Goal: Check status: Check status

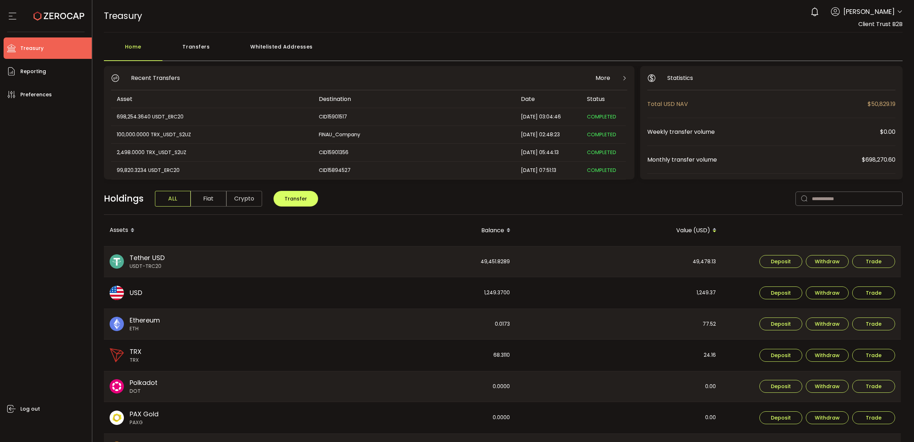
click at [158, 261] on span "Tether USD" at bounding box center [147, 258] width 35 height 10
click at [42, 73] on span "Reporting" at bounding box center [33, 71] width 26 height 10
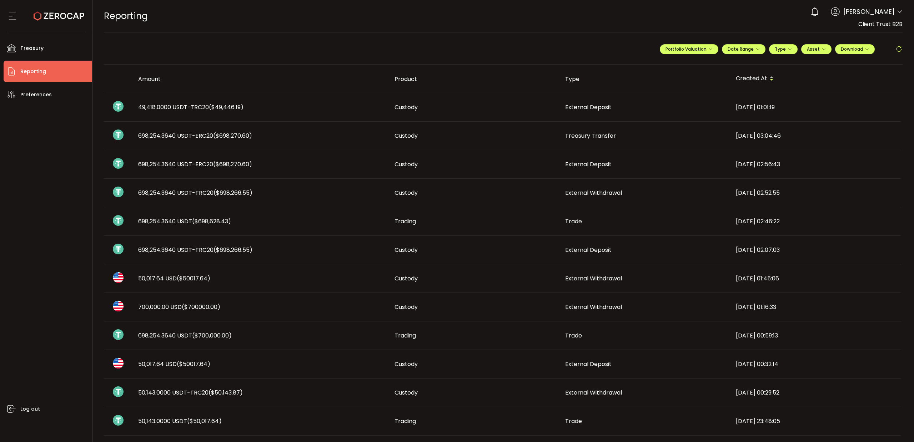
click at [168, 107] on span "49,418.0000 USDT-TRC20 ($49,446.19)" at bounding box center [190, 107] width 105 height 8
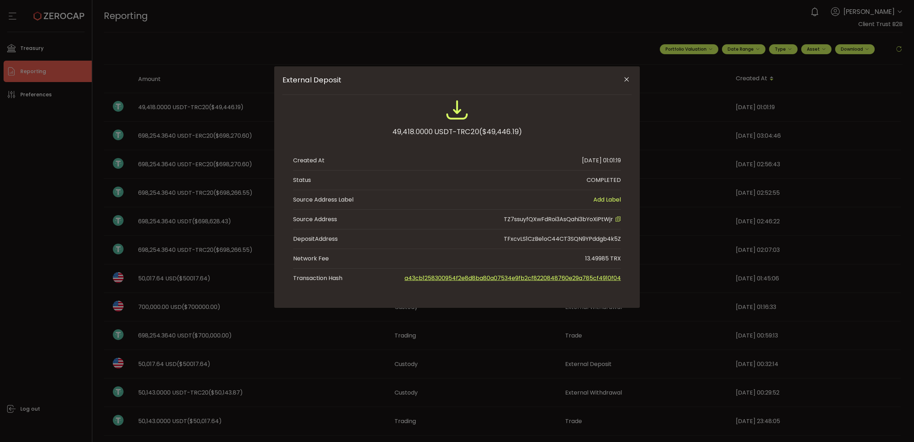
click at [625, 79] on icon "Close" at bounding box center [626, 79] width 7 height 7
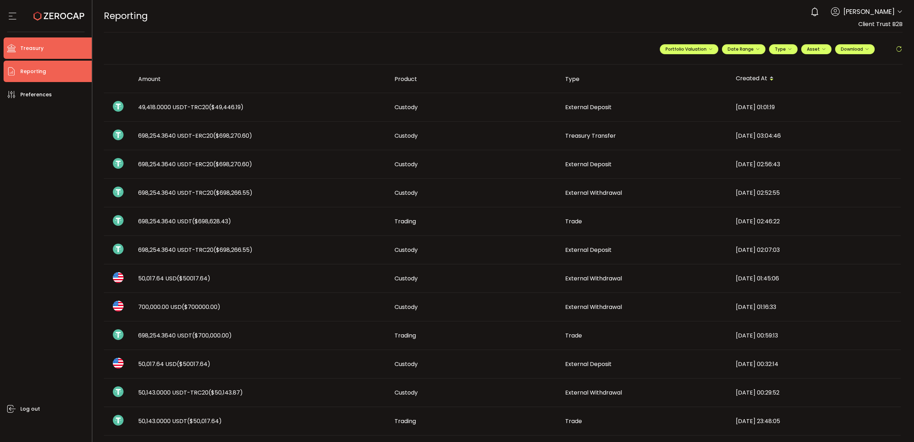
click at [35, 49] on span "Treasury" at bounding box center [31, 48] width 23 height 10
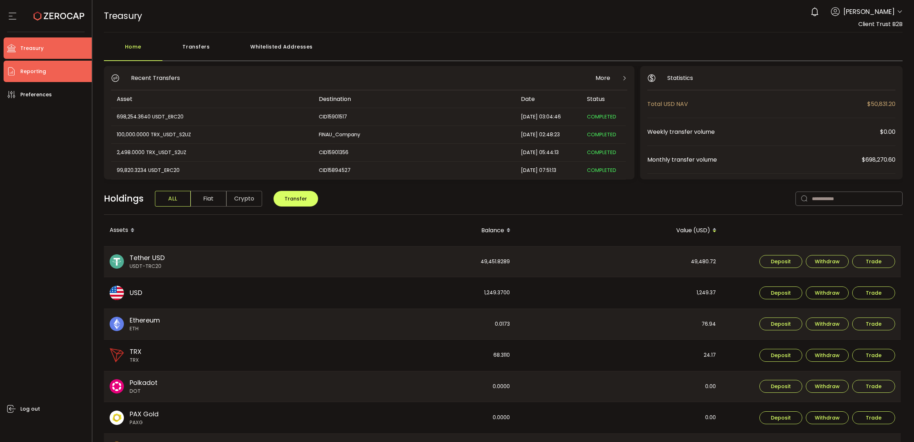
click at [37, 69] on span "Reporting" at bounding box center [33, 71] width 26 height 10
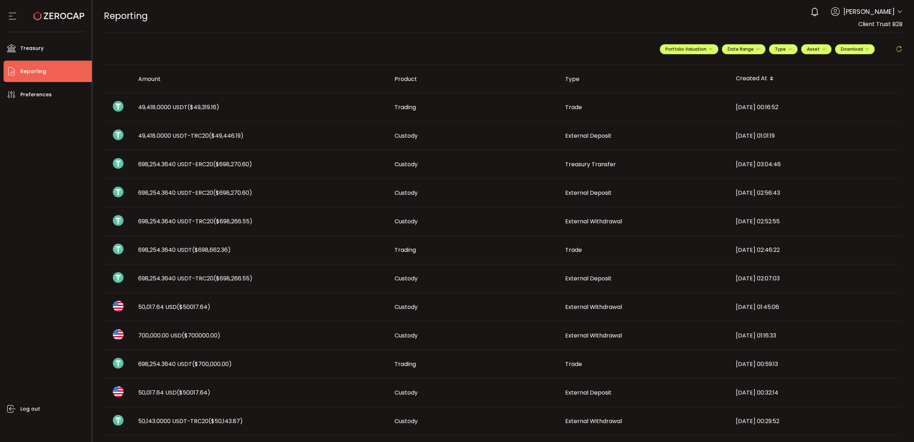
click at [175, 108] on span "49,418.0000 USDT ($49,319.16)" at bounding box center [178, 107] width 81 height 8
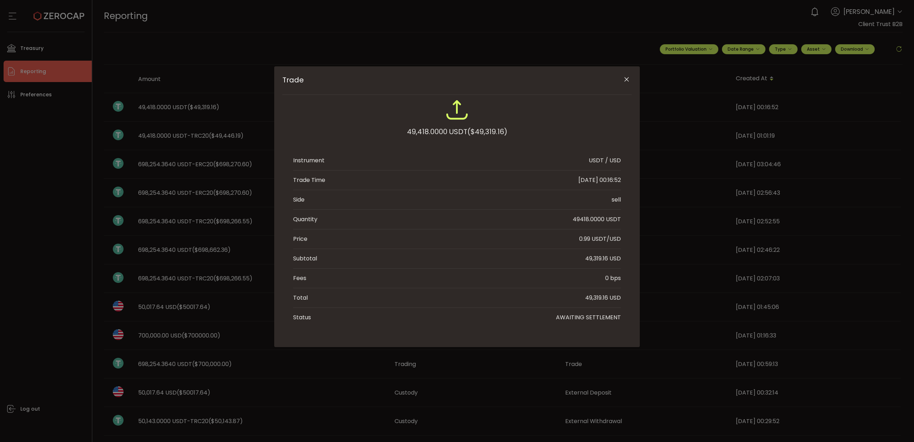
click at [624, 81] on icon "Close" at bounding box center [626, 79] width 7 height 7
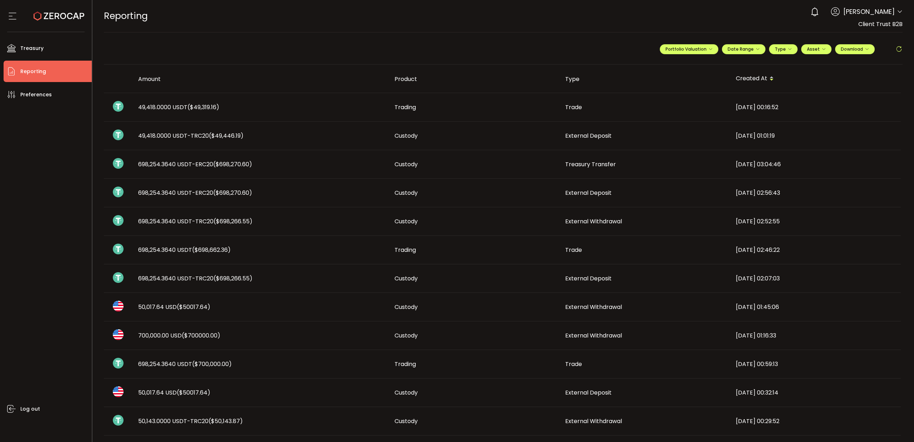
click at [180, 136] on span "49,418.0000 USDT-TRC20 ($49,446.19)" at bounding box center [190, 136] width 105 height 8
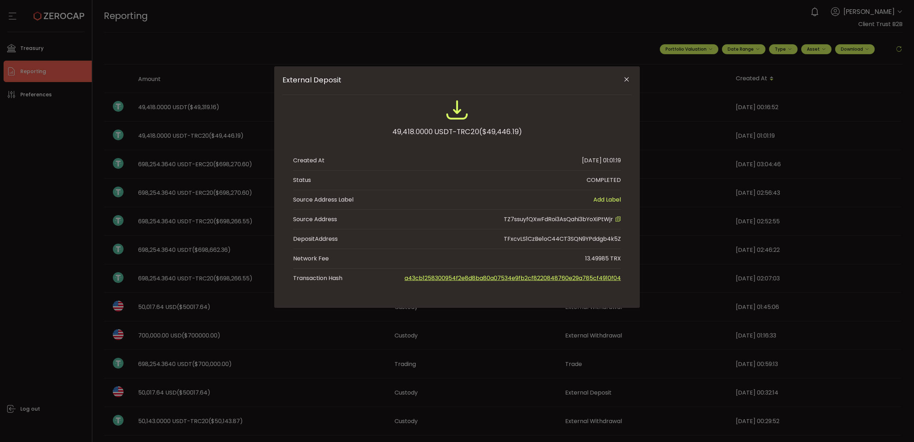
drag, startPoint x: 626, startPoint y: 77, endPoint x: 480, endPoint y: 37, distance: 151.1
click at [625, 77] on icon "Close" at bounding box center [626, 79] width 7 height 7
